Goal: Task Accomplishment & Management: Manage account settings

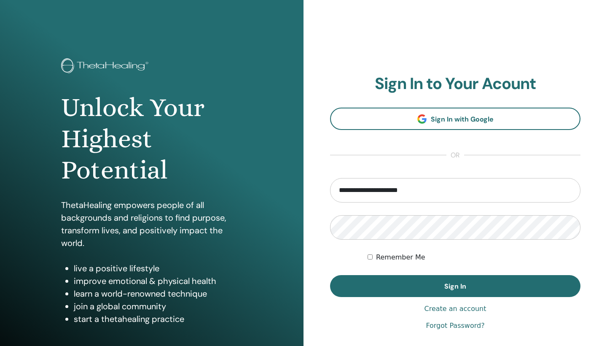
type input "**********"
click at [455, 286] on button "Sign In" at bounding box center [455, 286] width 250 height 22
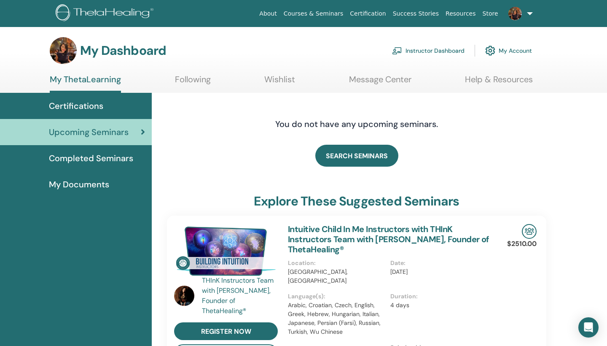
click at [114, 156] on span "Completed Seminars" at bounding box center [91, 158] width 84 height 13
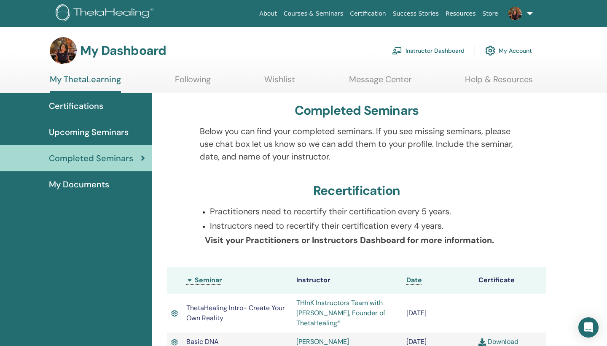
click at [100, 105] on span "Certifications" at bounding box center [76, 106] width 54 height 13
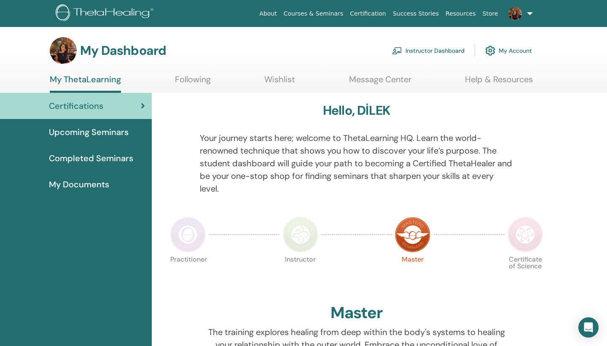
click at [422, 49] on link "Instructor Dashboard" at bounding box center [428, 50] width 73 height 19
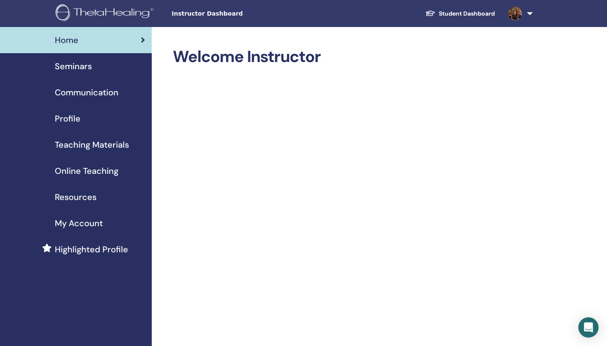
click at [89, 66] on span "Seminars" at bounding box center [73, 66] width 37 height 13
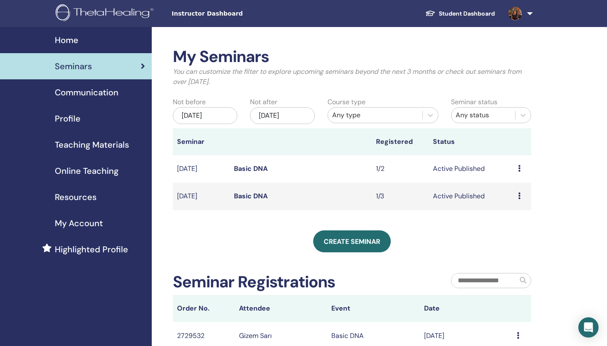
click at [520, 167] on icon at bounding box center [519, 168] width 3 height 7
click at [525, 173] on link "Preview" at bounding box center [514, 173] width 24 height 9
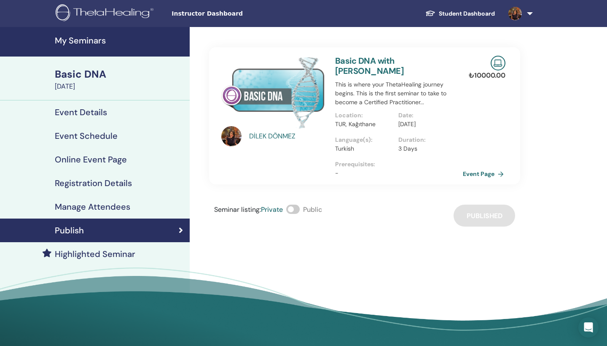
click at [489, 167] on link "Event Page" at bounding box center [485, 173] width 44 height 13
click at [108, 208] on h4 "Manage Attendees" at bounding box center [92, 207] width 75 height 10
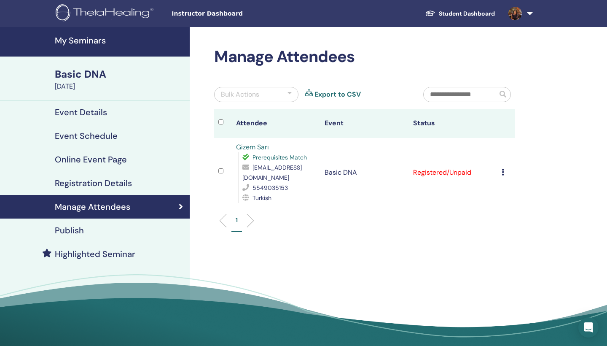
click at [500, 169] on td "Cancel Registration Do not auto-certify Mark as Paid Mark as Unpaid Mark as Abs…" at bounding box center [507, 172] width 18 height 69
click at [503, 172] on icon at bounding box center [503, 172] width 3 height 7
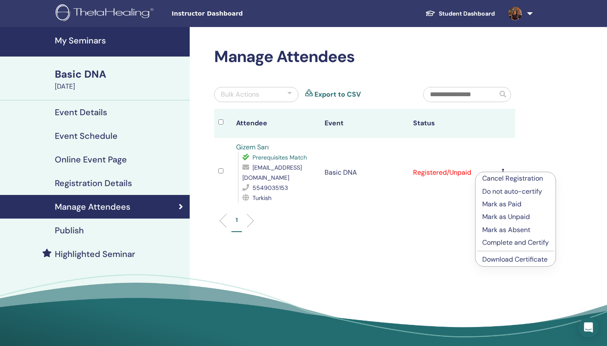
click at [501, 240] on p "Complete and Certify" at bounding box center [515, 242] width 67 height 10
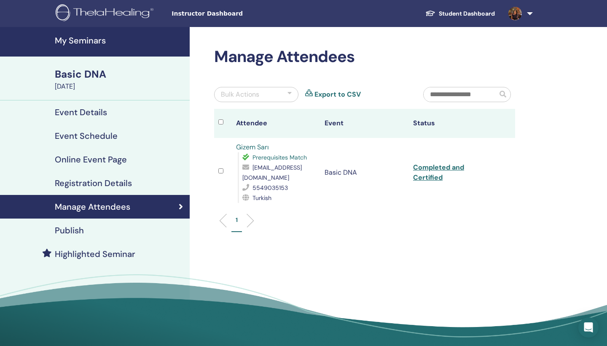
click at [429, 169] on link "Completed and Certified" at bounding box center [438, 172] width 51 height 19
click at [92, 109] on h4 "Event Details" at bounding box center [81, 112] width 52 height 10
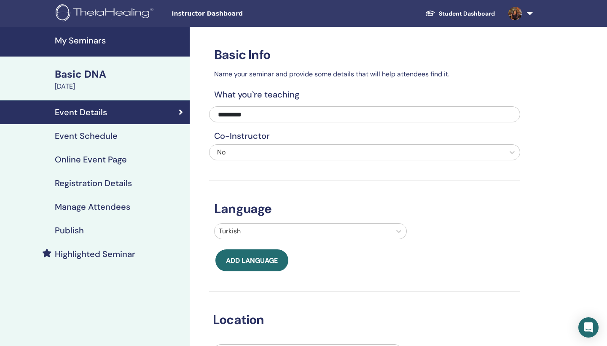
click at [534, 13] on link at bounding box center [519, 13] width 35 height 27
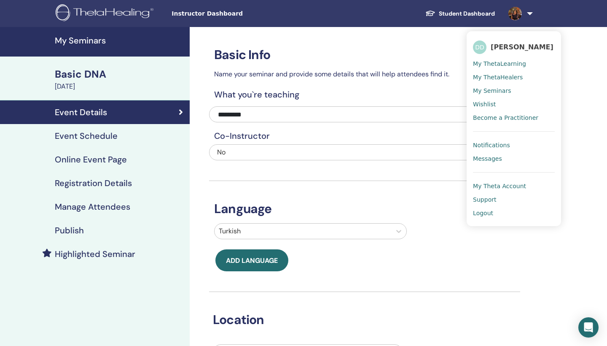
click at [491, 210] on span "Logout" at bounding box center [483, 213] width 20 height 8
